Goal: Register for event/course

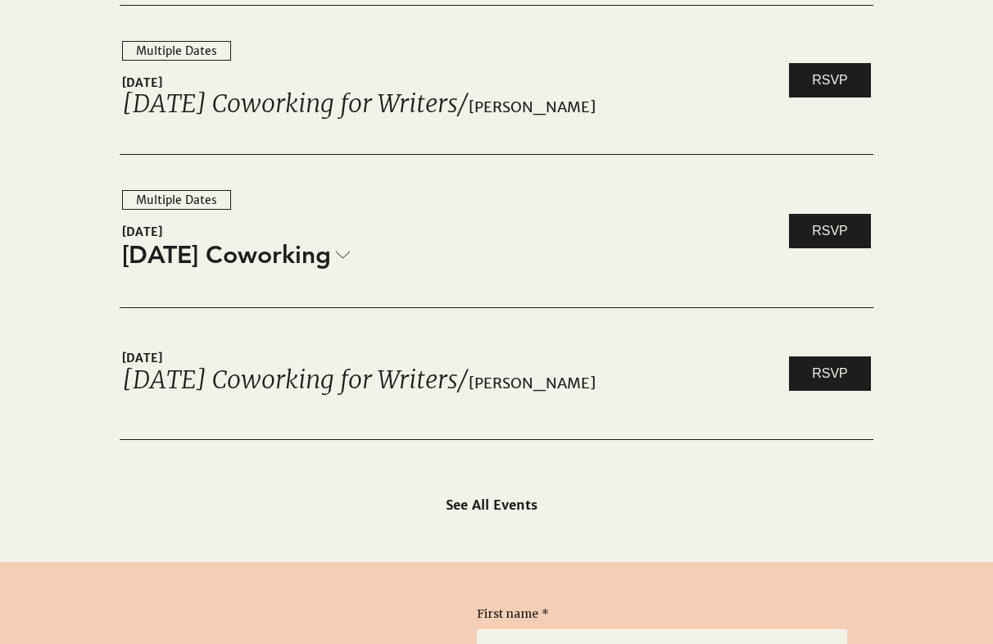
scroll to position [2651, 0]
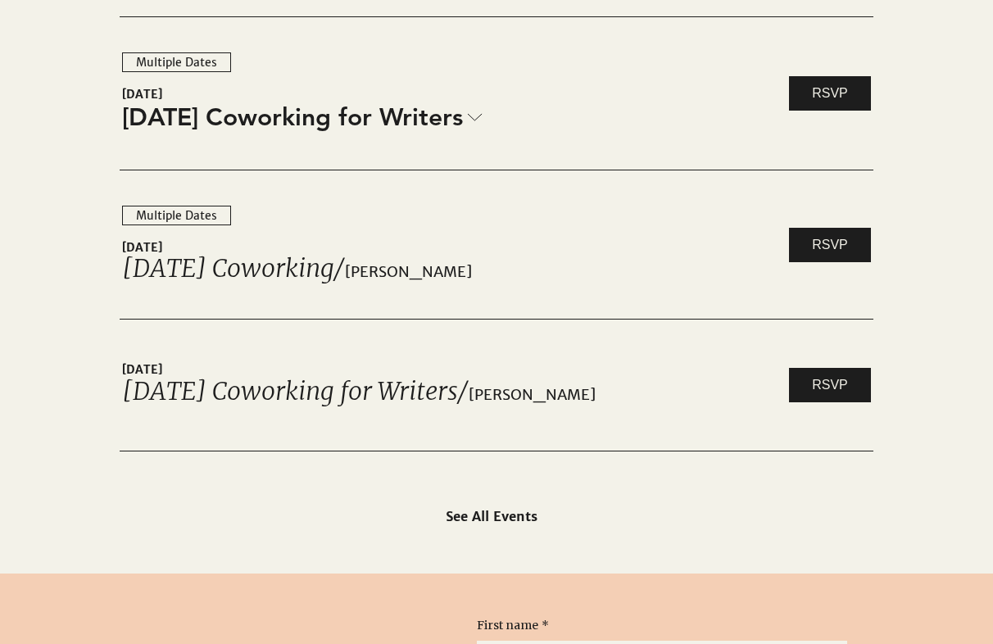
click at [482, 120] on icon at bounding box center [475, 117] width 14 height 7
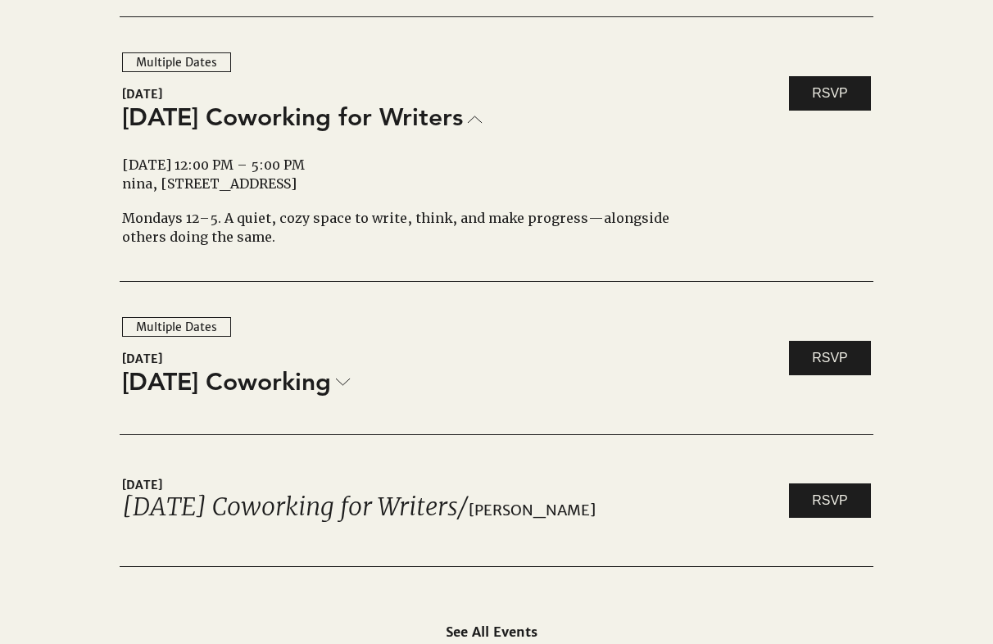
click at [343, 379] on icon at bounding box center [343, 382] width 15 height 8
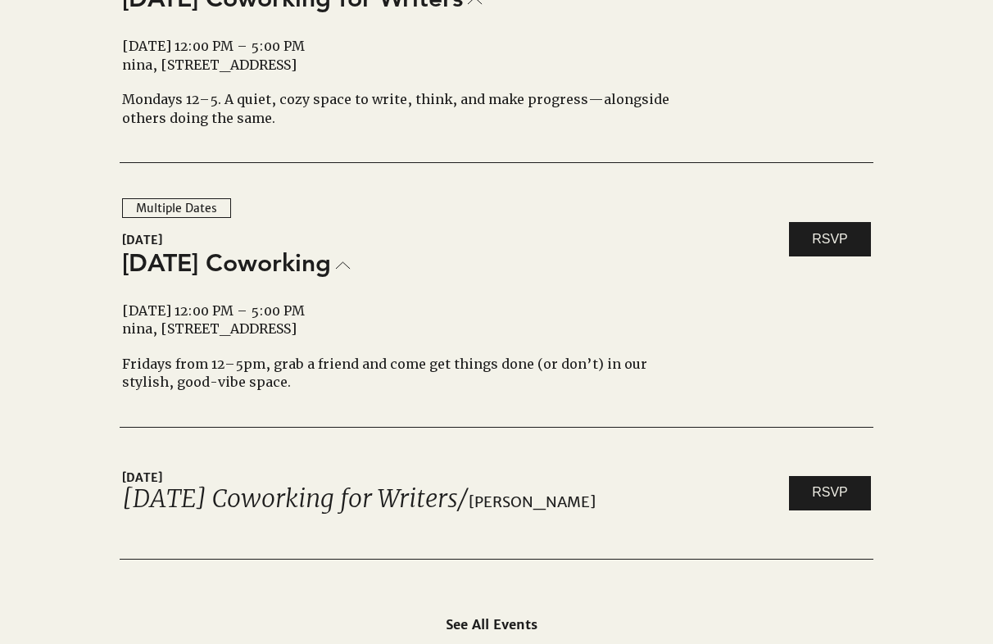
scroll to position [2780, 0]
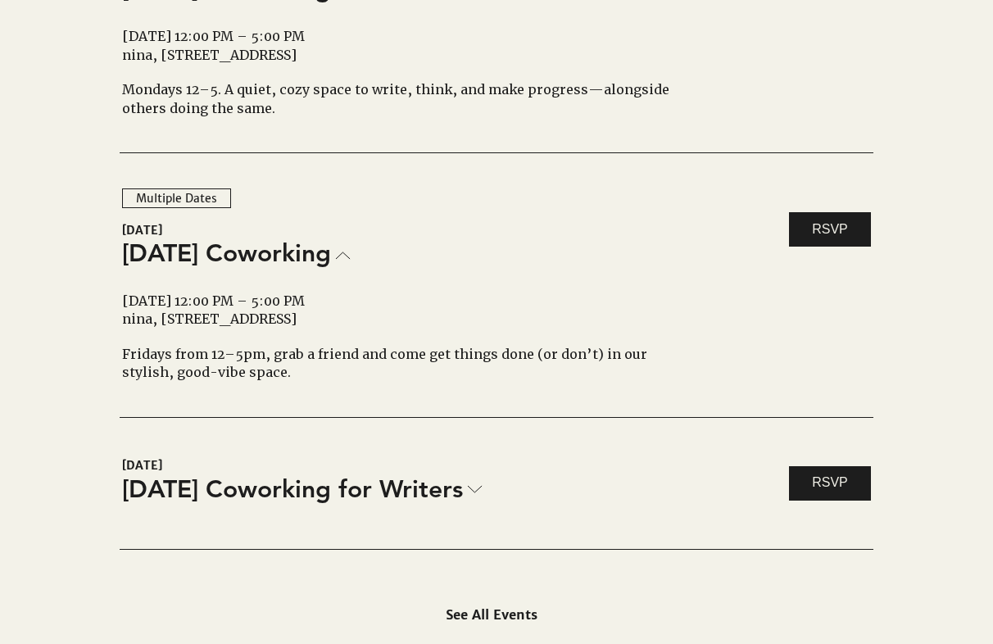
click at [483, 493] on link "[DATE] Coworking for Writers" at bounding box center [302, 489] width 361 height 34
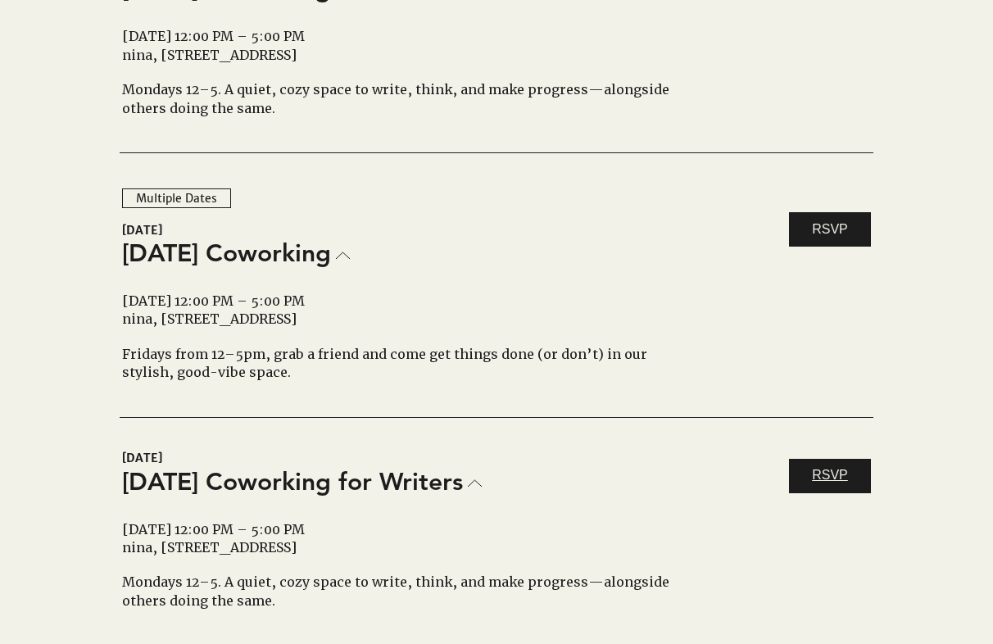
click at [813, 475] on span "RSVP" at bounding box center [830, 475] width 36 height 18
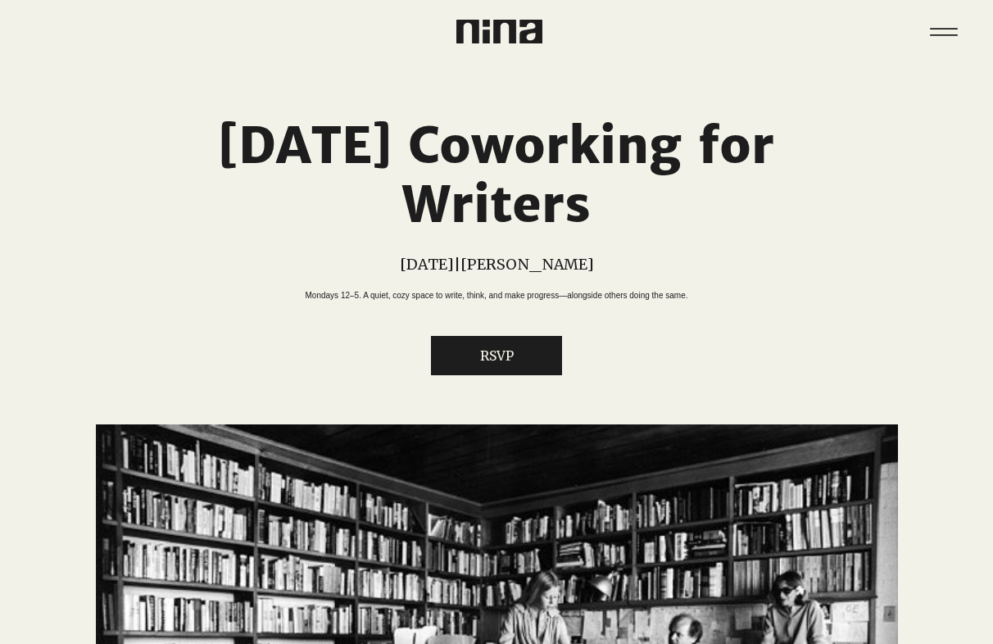
drag, startPoint x: 481, startPoint y: 385, endPoint x: 534, endPoint y: 174, distance: 217.9
click at [534, 174] on div "[DATE] Coworking for Writers [DATE] | nina Mondays 12–5. A quiet, cozy space to…" at bounding box center [497, 243] width 802 height 361
click at [514, 375] on button "RSVP" at bounding box center [496, 355] width 131 height 39
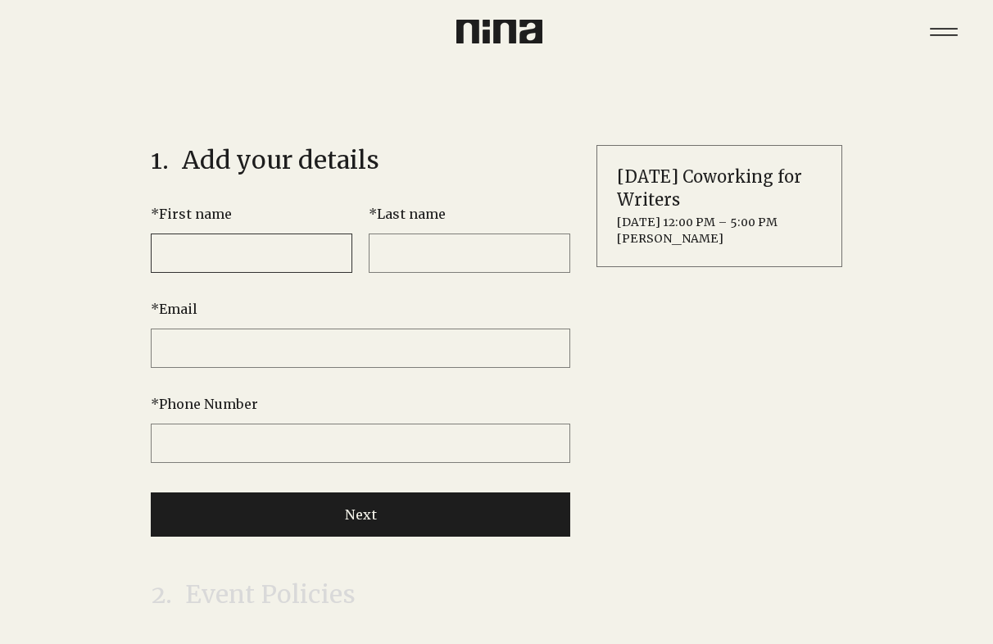
click at [336, 247] on input "* First name" at bounding box center [252, 253] width 202 height 39
